Goal: Transaction & Acquisition: Download file/media

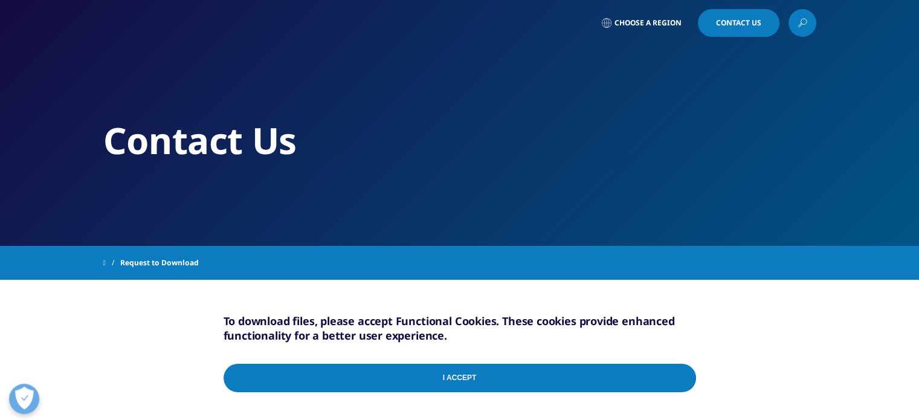
click at [586, 369] on input "I Accept" at bounding box center [460, 378] width 473 height 28
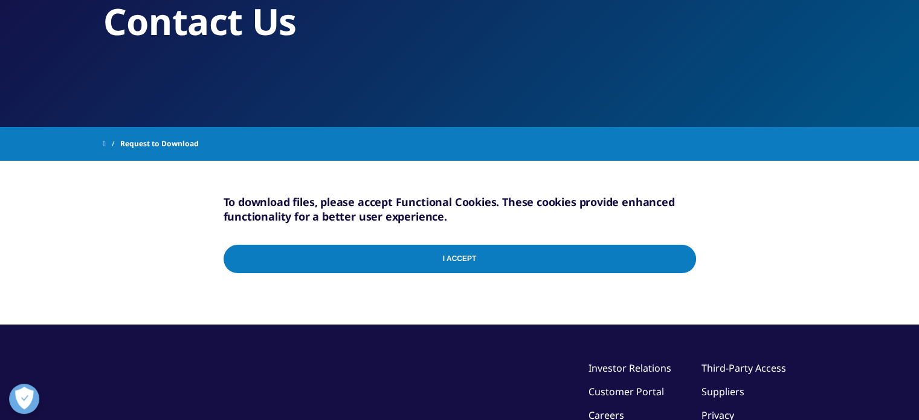
click at [660, 271] on input "I Accept" at bounding box center [460, 259] width 473 height 28
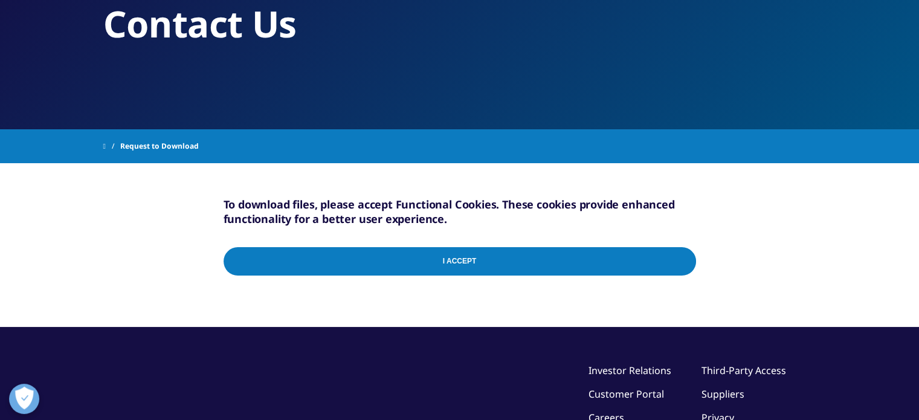
click at [178, 140] on span "Request to Download" at bounding box center [159, 146] width 79 height 22
click at [172, 147] on span "Request to Download" at bounding box center [159, 146] width 79 height 22
